Goal: Task Accomplishment & Management: Use online tool/utility

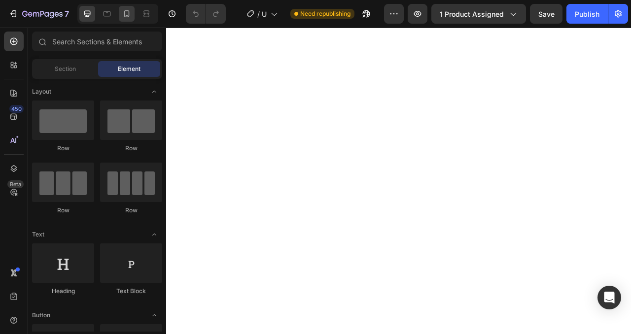
click at [129, 15] on icon at bounding box center [126, 13] width 5 height 7
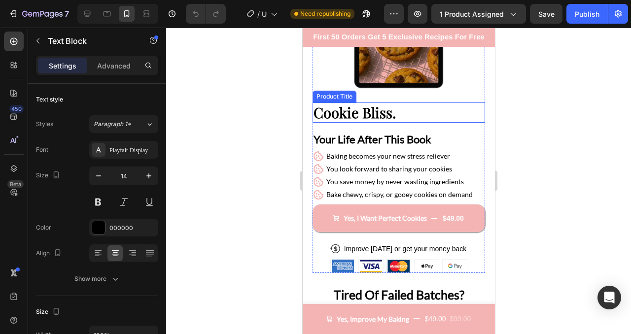
scroll to position [222, 0]
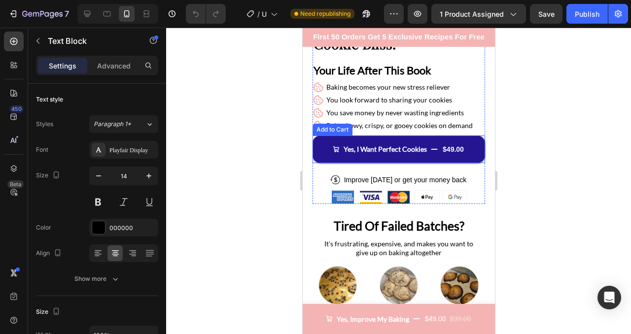
click at [474, 154] on button "Yes, I Want Perfect Cookies $49.00" at bounding box center [398, 150] width 173 height 28
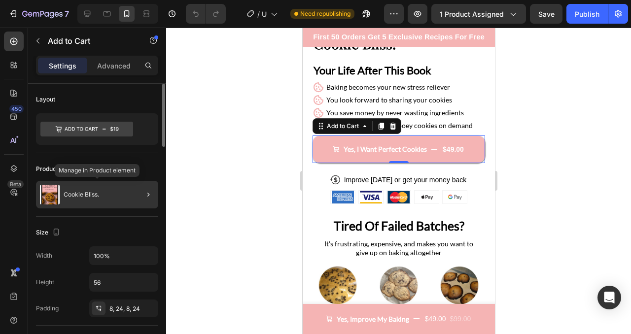
click at [119, 192] on div "Cookie Bliss." at bounding box center [97, 195] width 122 height 28
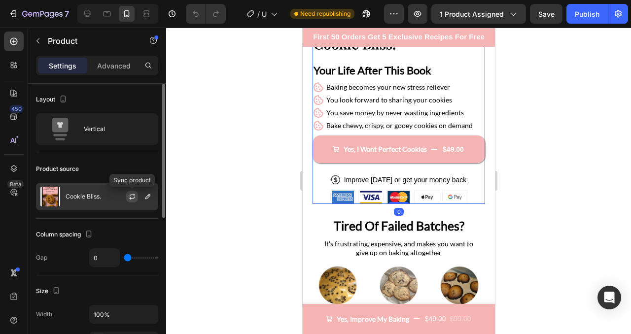
click at [132, 197] on icon "button" at bounding box center [132, 197] width 8 height 8
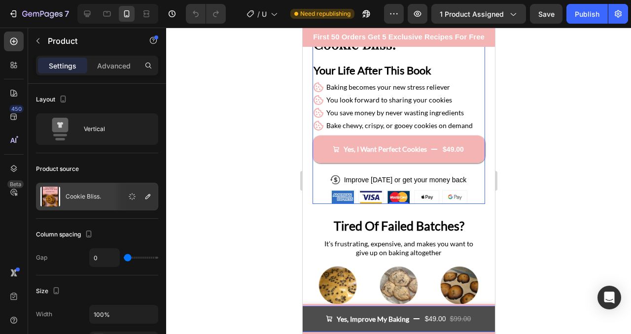
click at [311, 323] on button "Yes, Improve My Baking $49.00 $99.00" at bounding box center [399, 319] width 588 height 26
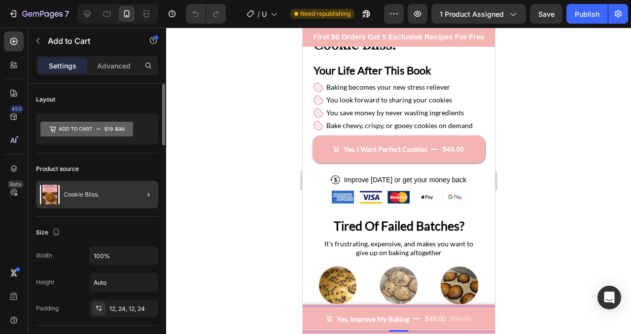
click at [137, 197] on div at bounding box center [145, 195] width 28 height 28
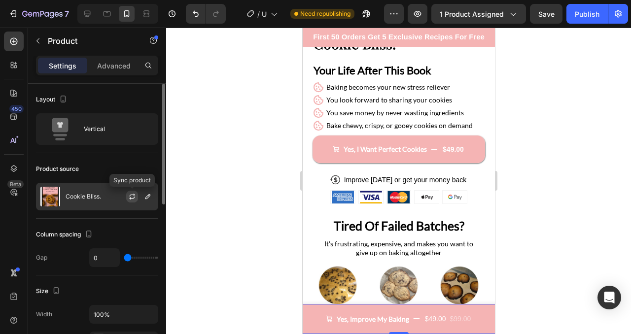
click at [133, 197] on icon "button" at bounding box center [132, 197] width 8 height 8
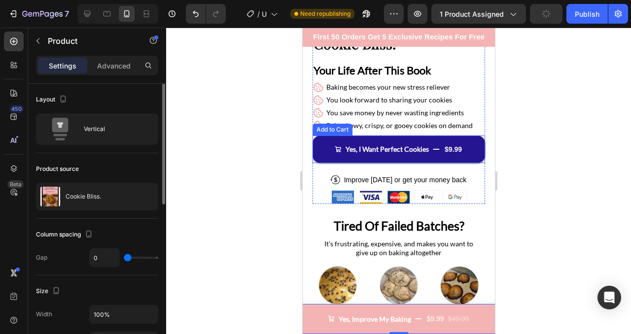
click at [322, 148] on button "Yes, I Want Perfect Cookies $9.99" at bounding box center [398, 150] width 173 height 28
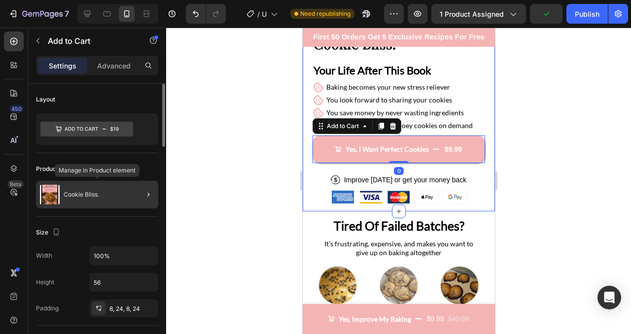
click at [84, 188] on div "Cookie Bliss." at bounding box center [97, 195] width 122 height 28
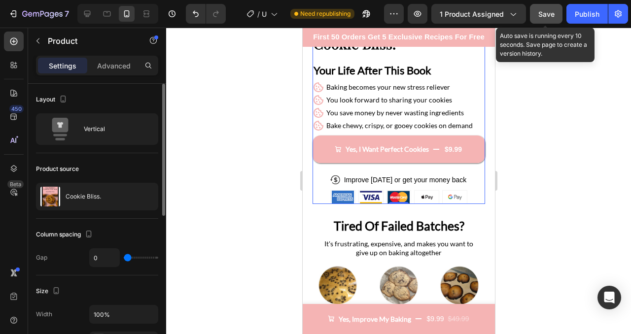
click at [555, 13] on span "Save" at bounding box center [547, 14] width 16 height 8
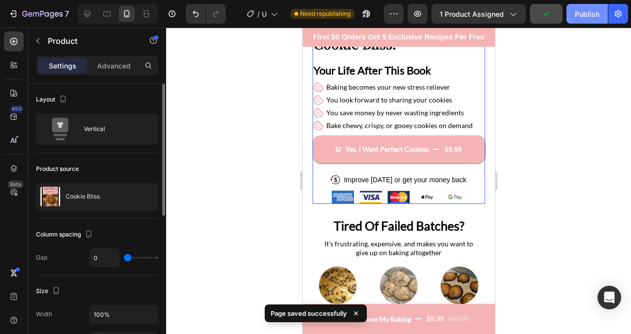
click at [589, 18] on div "Publish" at bounding box center [587, 14] width 25 height 10
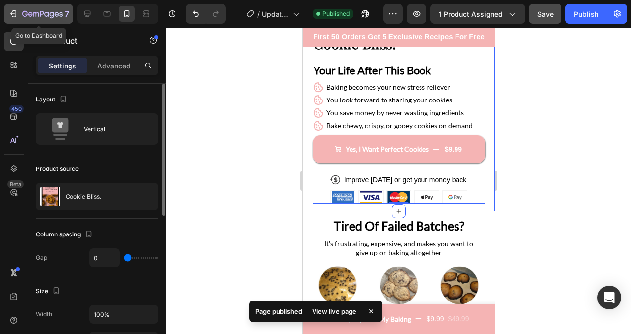
click at [28, 8] on div "7" at bounding box center [45, 14] width 47 height 12
